Goal: Task Accomplishment & Management: Use online tool/utility

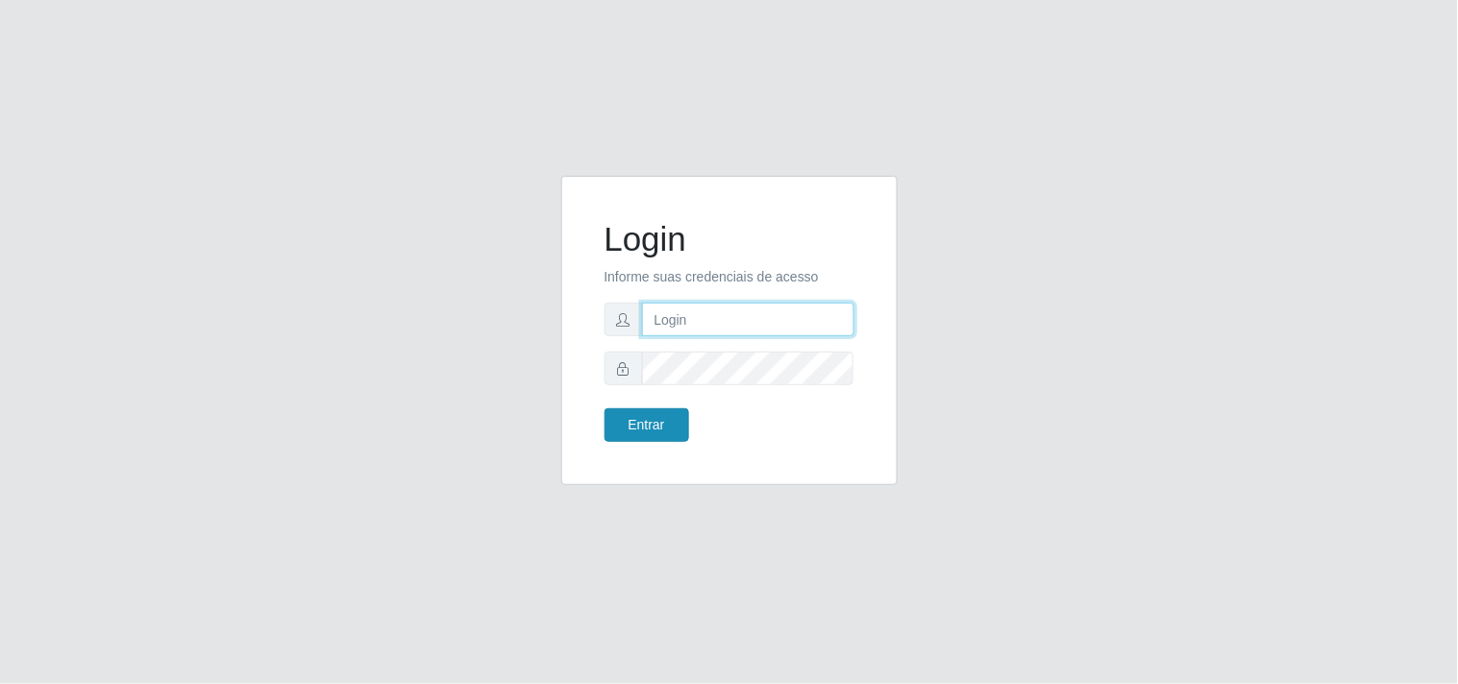
type input "[EMAIL_ADDRESS][DOMAIN_NAME]"
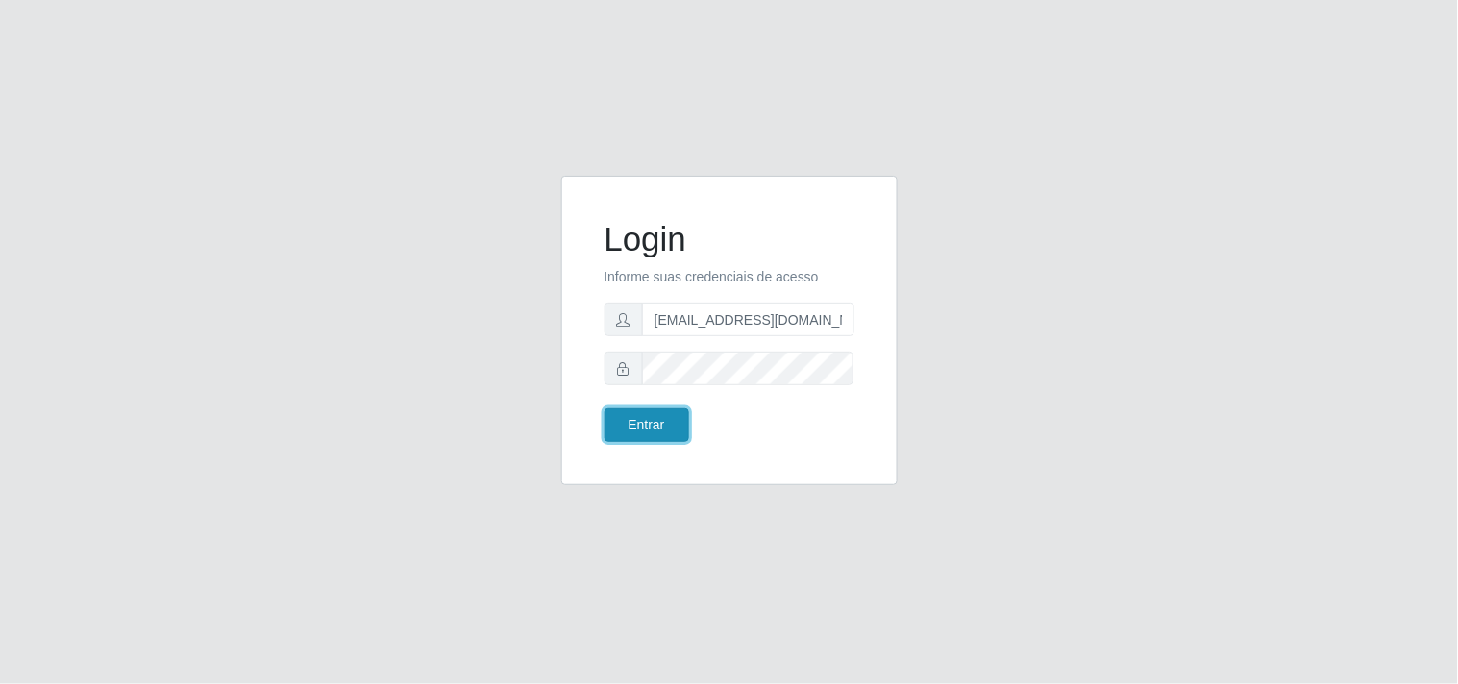
click at [673, 423] on button "Entrar" at bounding box center [647, 426] width 85 height 34
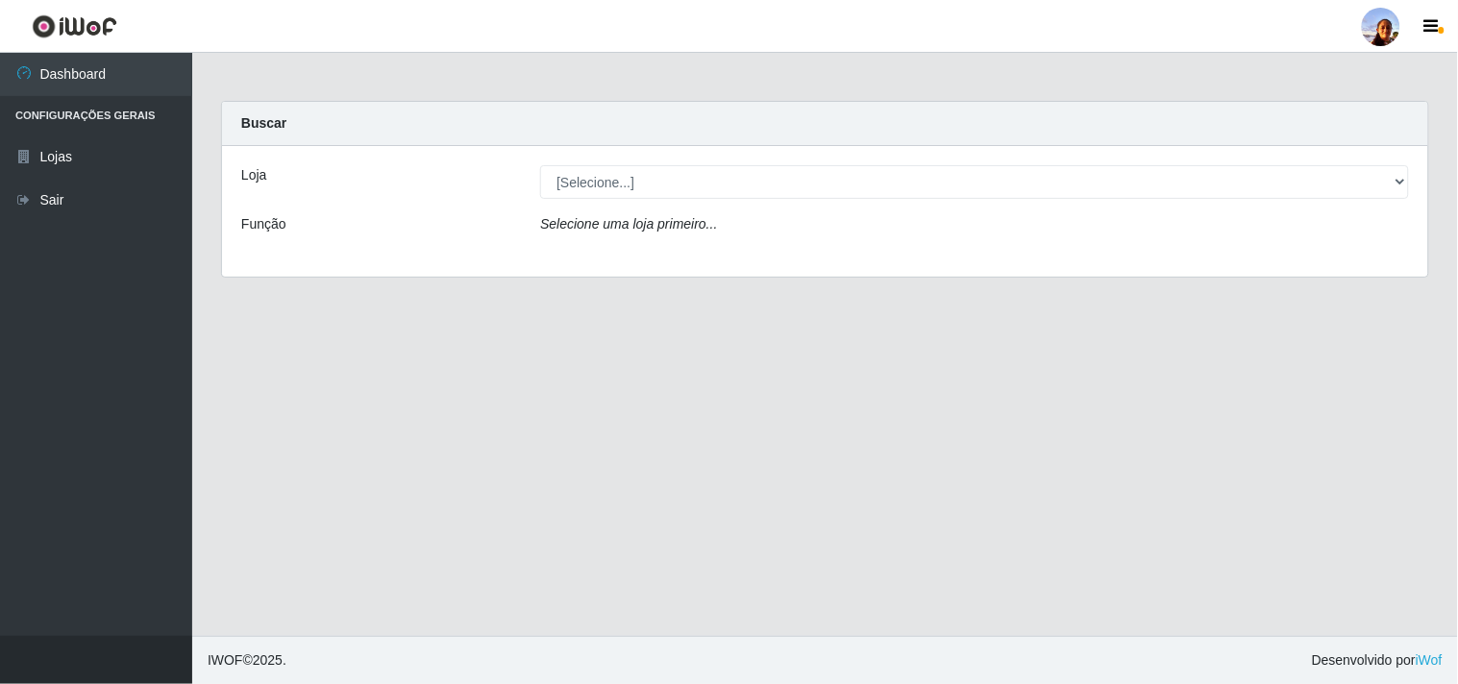
click at [820, 224] on div "Selecione uma loja primeiro..." at bounding box center [975, 228] width 898 height 28
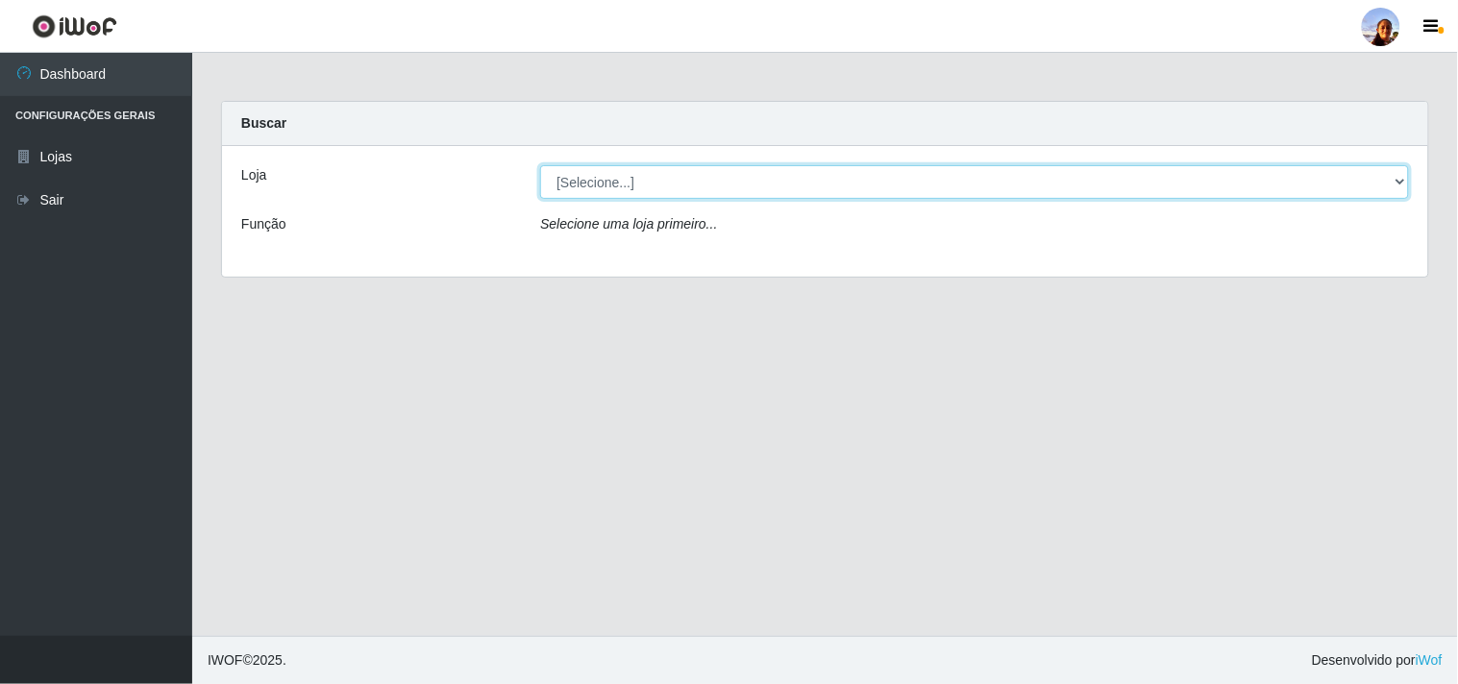
click at [1387, 180] on select "[Selecione...] Supermercado [GEOGRAPHIC_DATA]" at bounding box center [974, 182] width 869 height 34
select select "166"
click at [540, 165] on select "[Selecione...] Supermercado [GEOGRAPHIC_DATA]" at bounding box center [974, 182] width 869 height 34
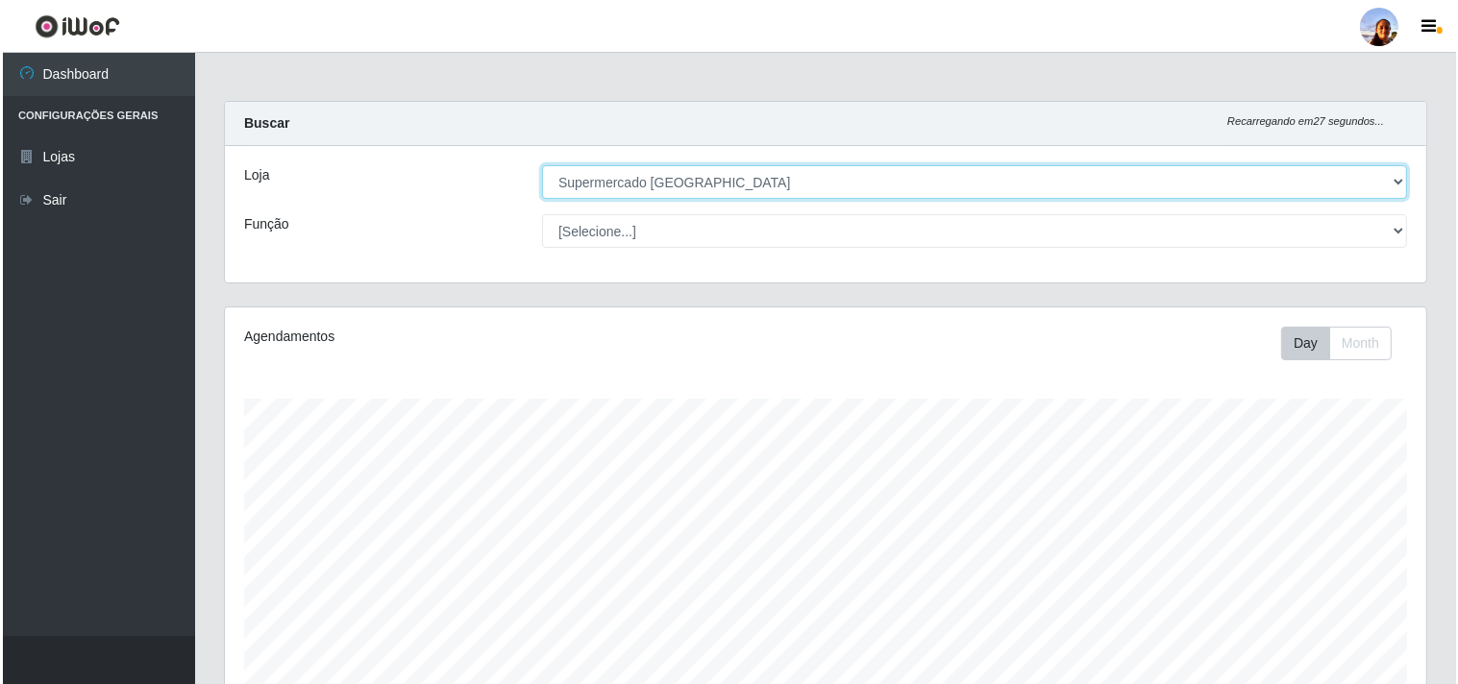
scroll to position [335, 0]
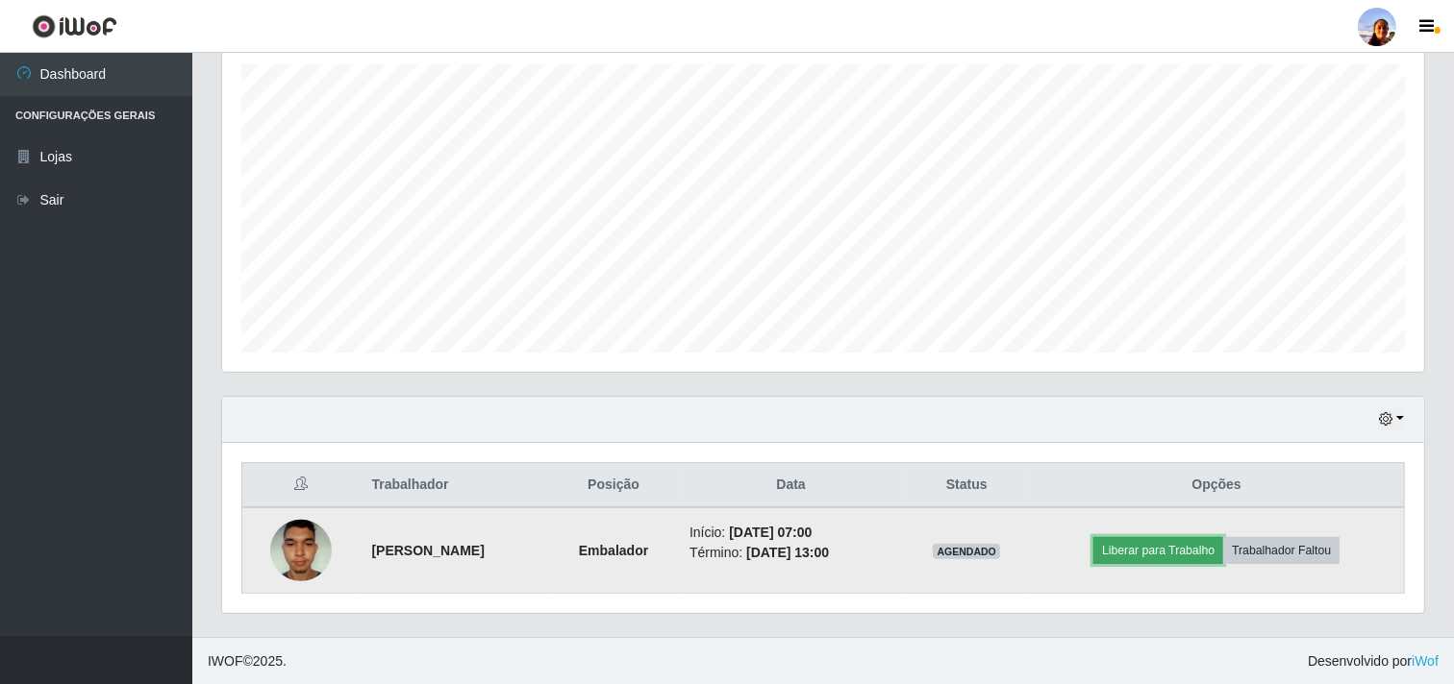
click at [1167, 552] on button "Liberar para Trabalho" at bounding box center [1158, 550] width 130 height 27
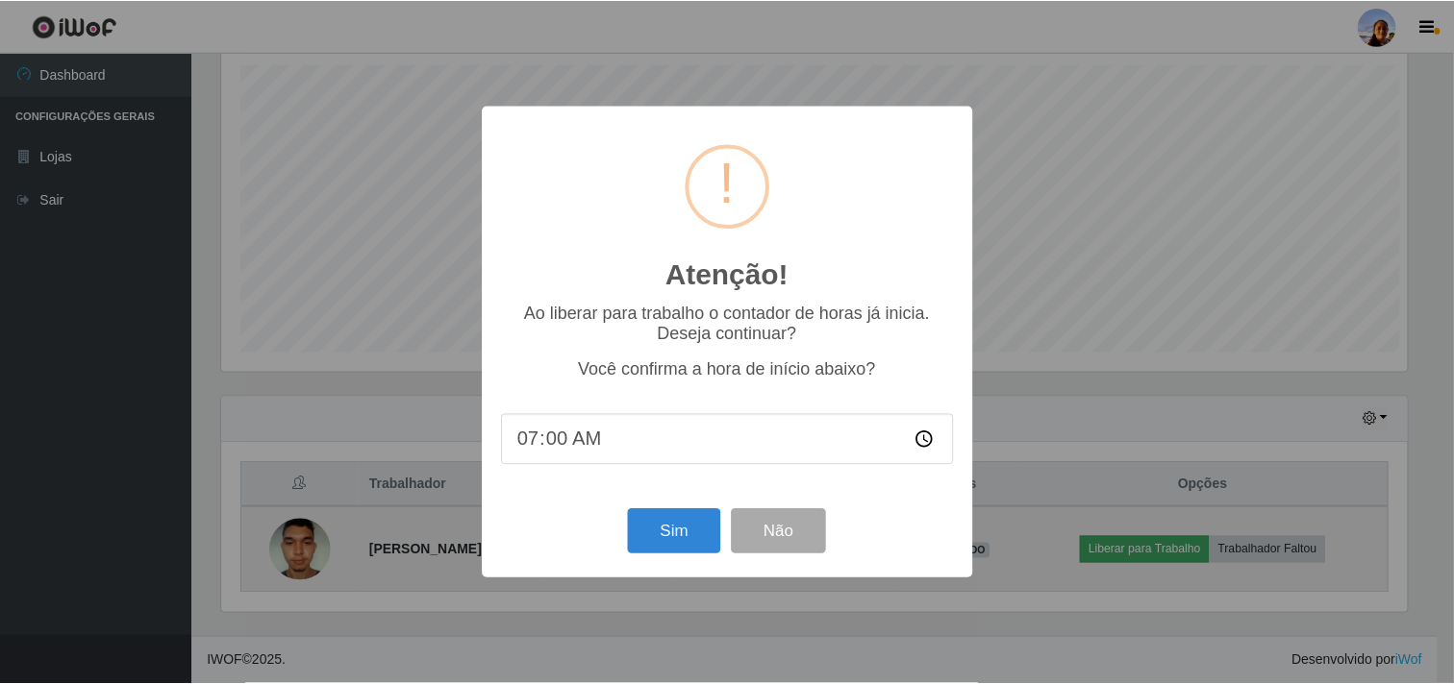
scroll to position [398, 1189]
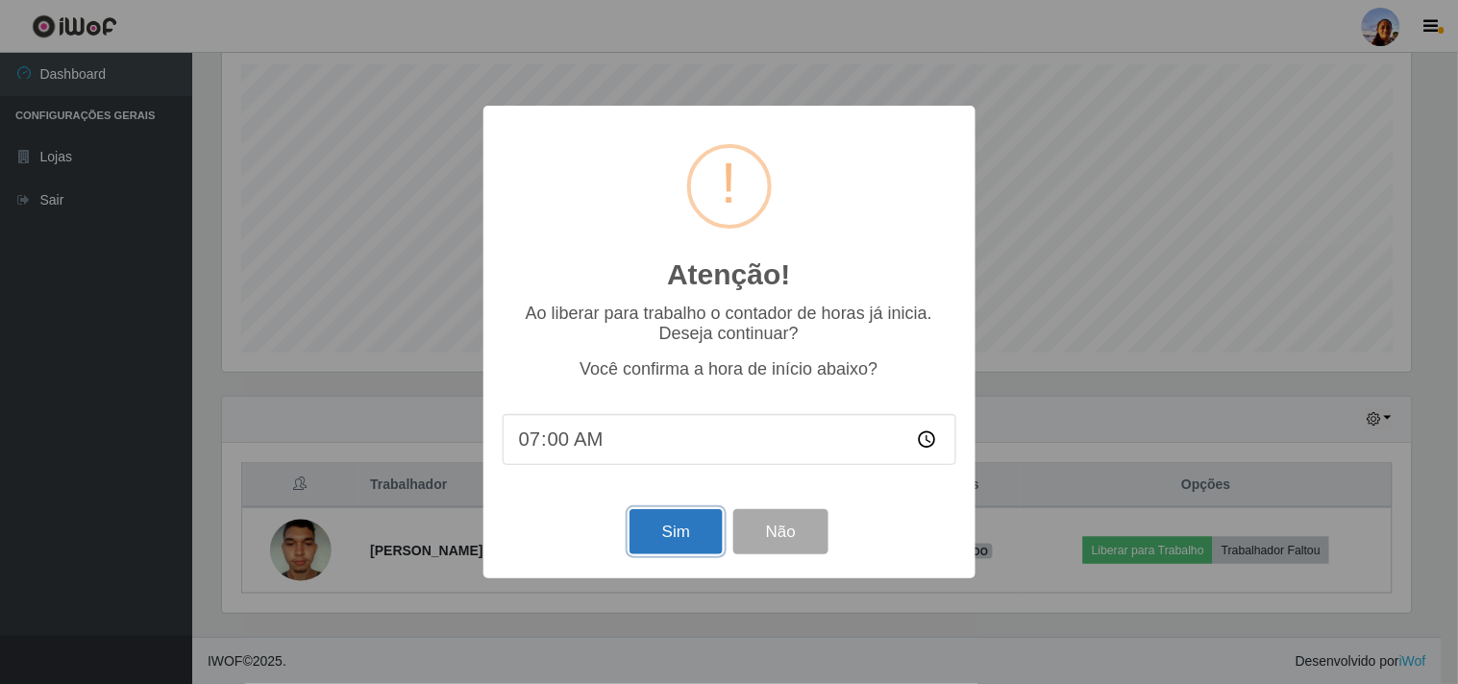
click at [679, 539] on button "Sim" at bounding box center [676, 531] width 93 height 45
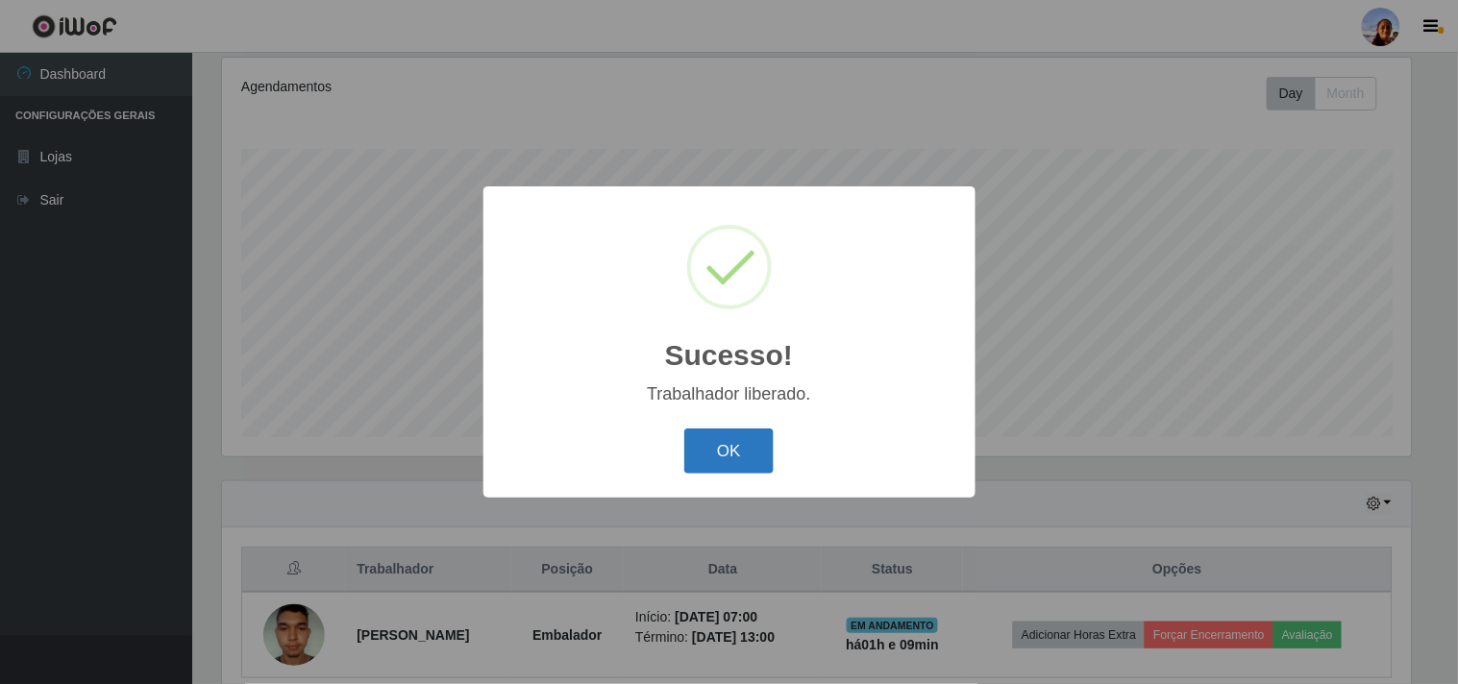
click at [735, 468] on button "OK" at bounding box center [728, 451] width 89 height 45
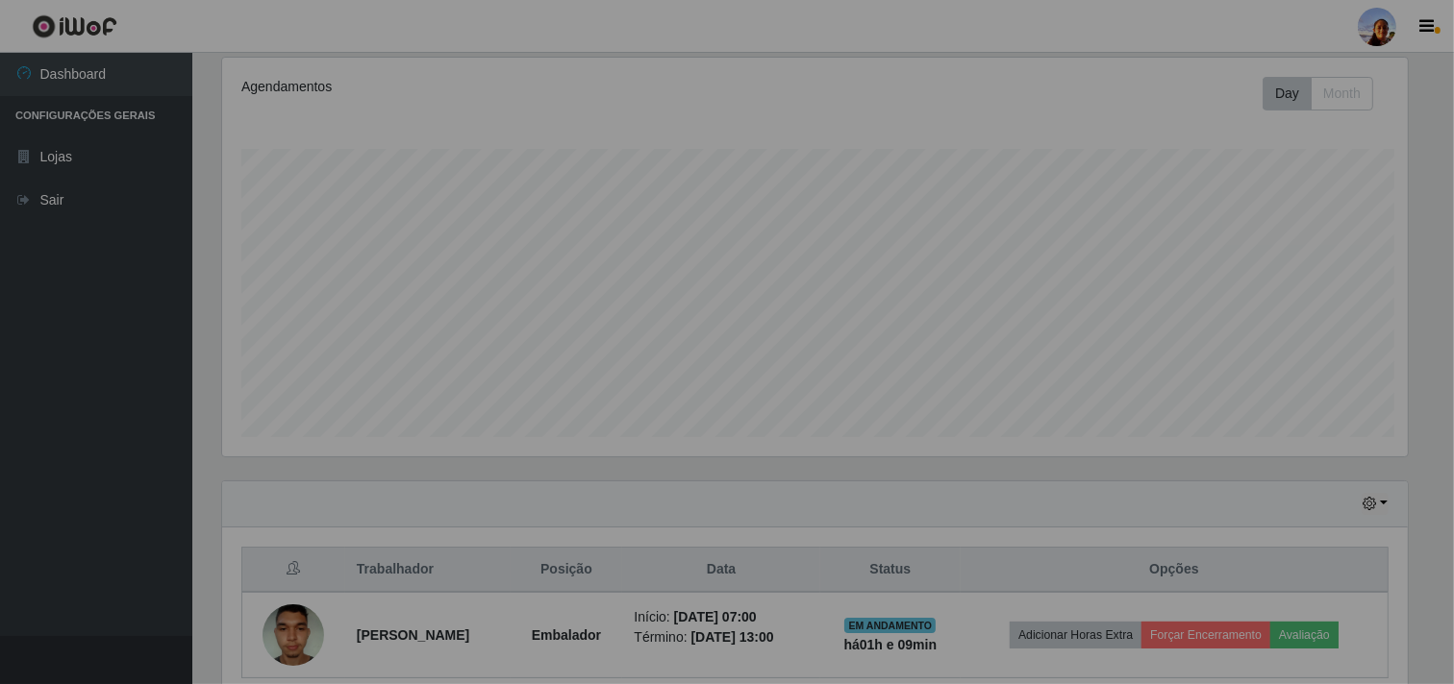
scroll to position [398, 1202]
